Goal: Task Accomplishment & Management: Manage account settings

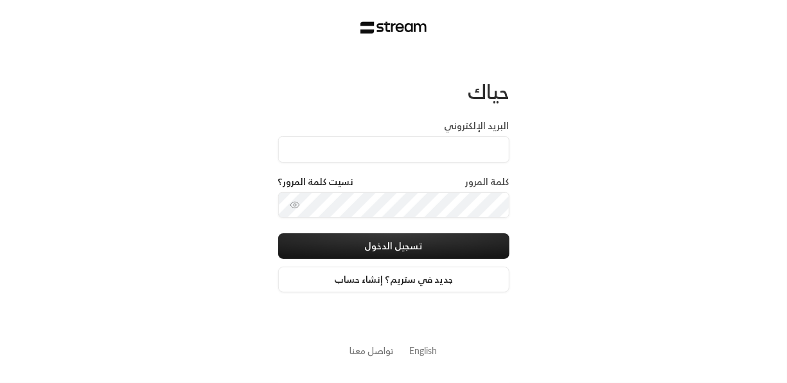
type input "[EMAIL_ADDRESS][DOMAIN_NAME]"
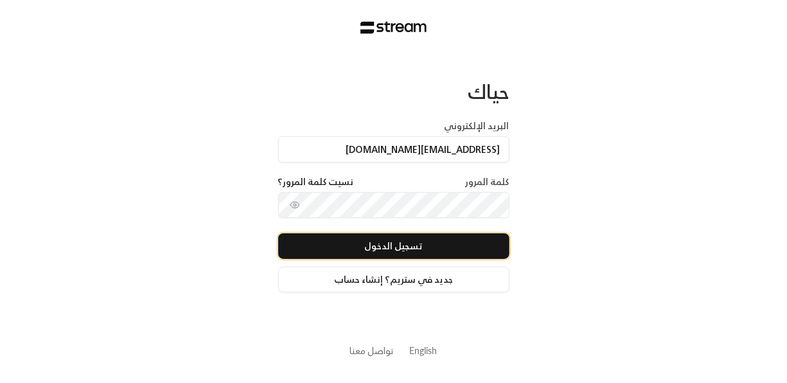
click at [436, 256] on button "تسجيل الدخول" at bounding box center [393, 246] width 231 height 26
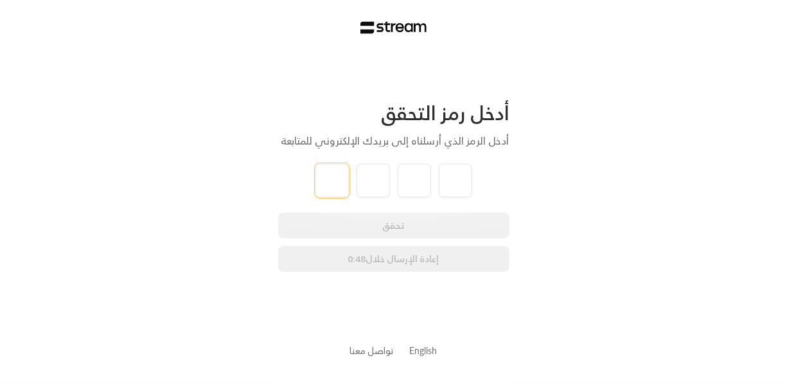
type input "5"
type input "2"
type input "0"
type input "9"
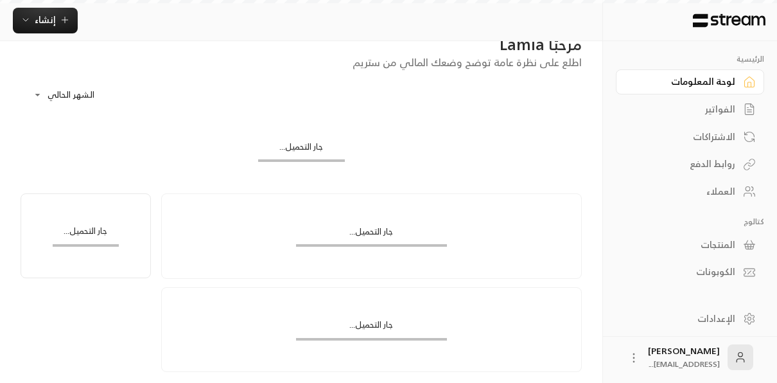
scroll to position [28, 0]
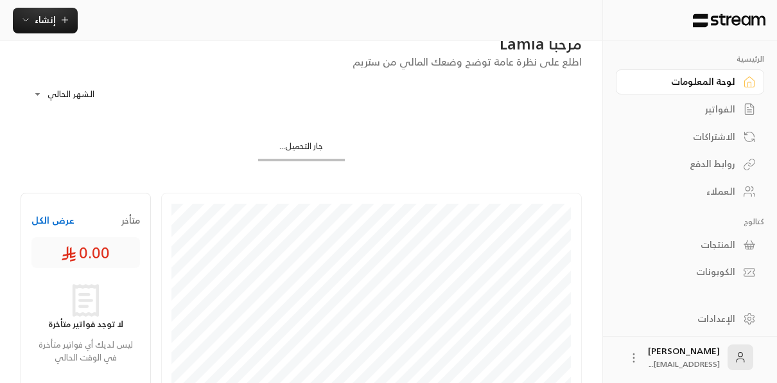
click at [717, 162] on div "روابط الدفع" at bounding box center [683, 163] width 103 height 13
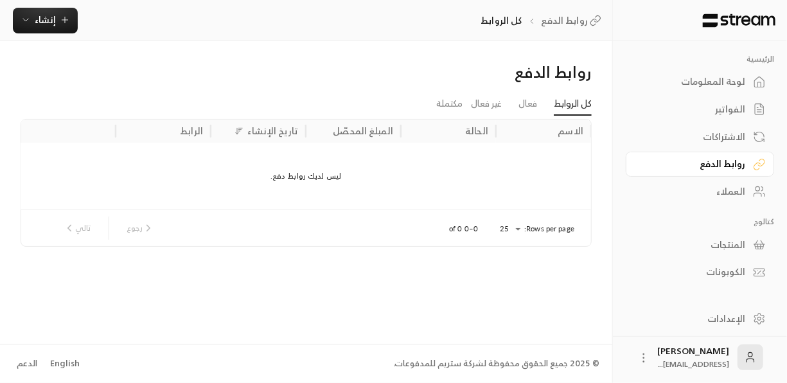
click at [719, 113] on div "الفواتير" at bounding box center [693, 109] width 103 height 13
